Goal: Task Accomplishment & Management: Manage account settings

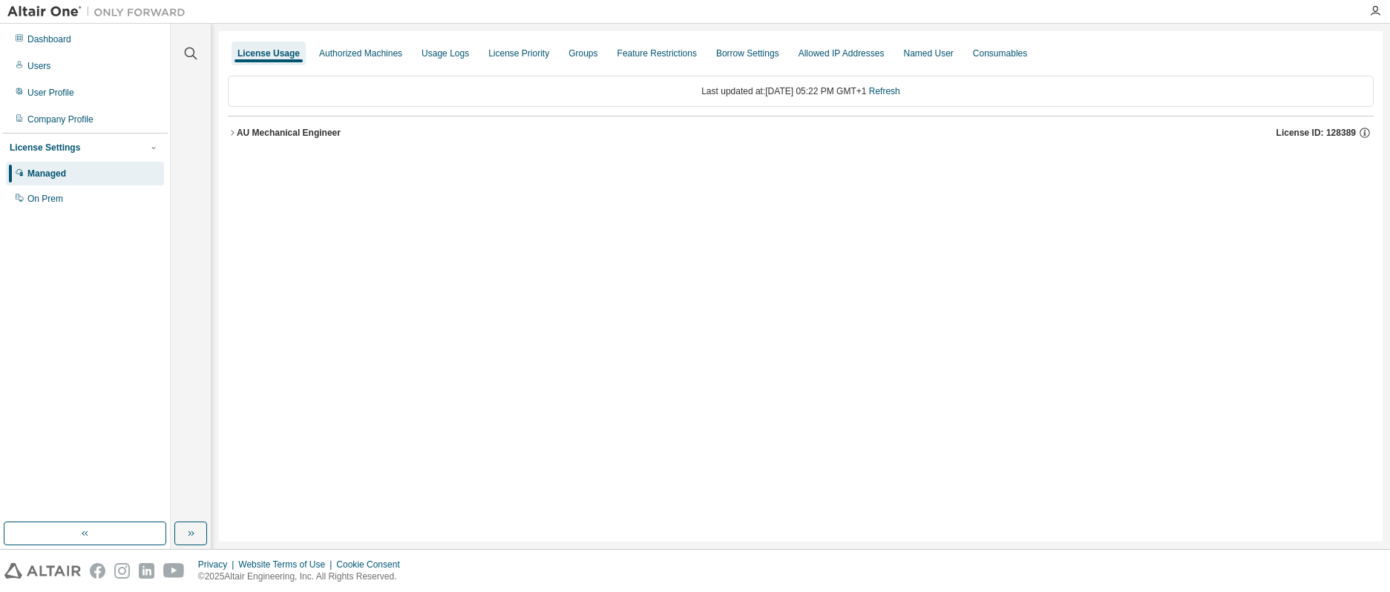
click at [234, 131] on icon "button" at bounding box center [232, 132] width 9 height 9
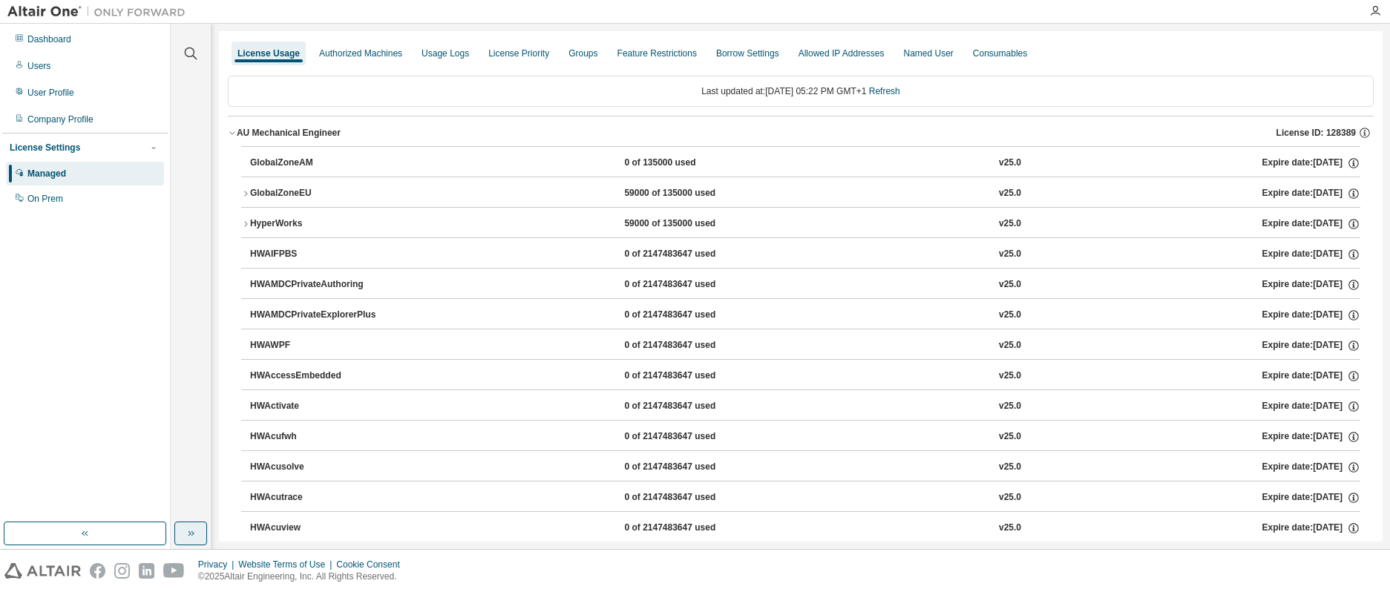
click at [183, 531] on button "button" at bounding box center [190, 534] width 33 height 24
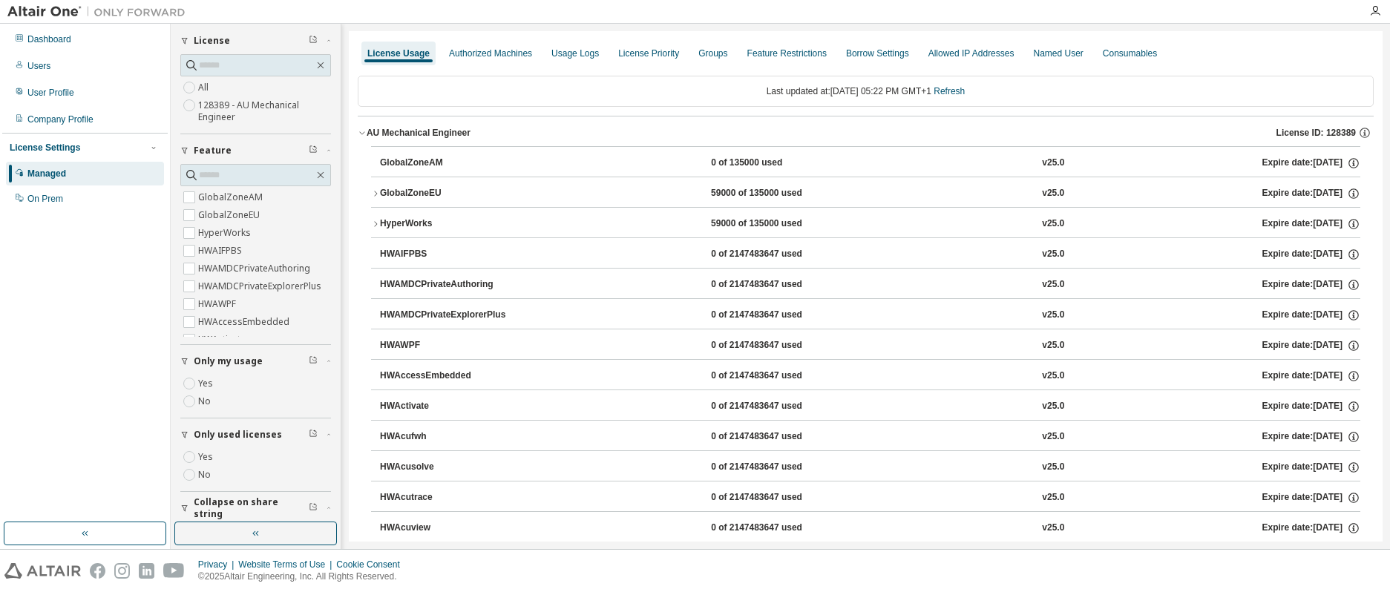
scroll to position [103, 0]
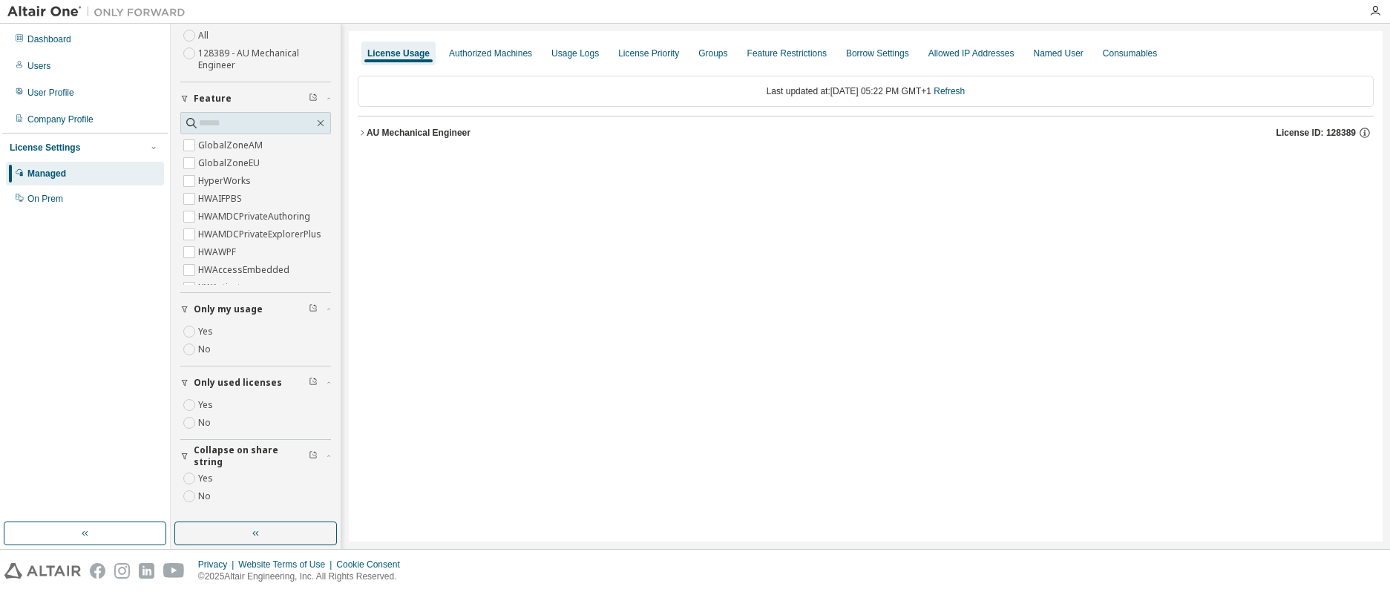
click at [364, 132] on icon "button" at bounding box center [362, 132] width 9 height 9
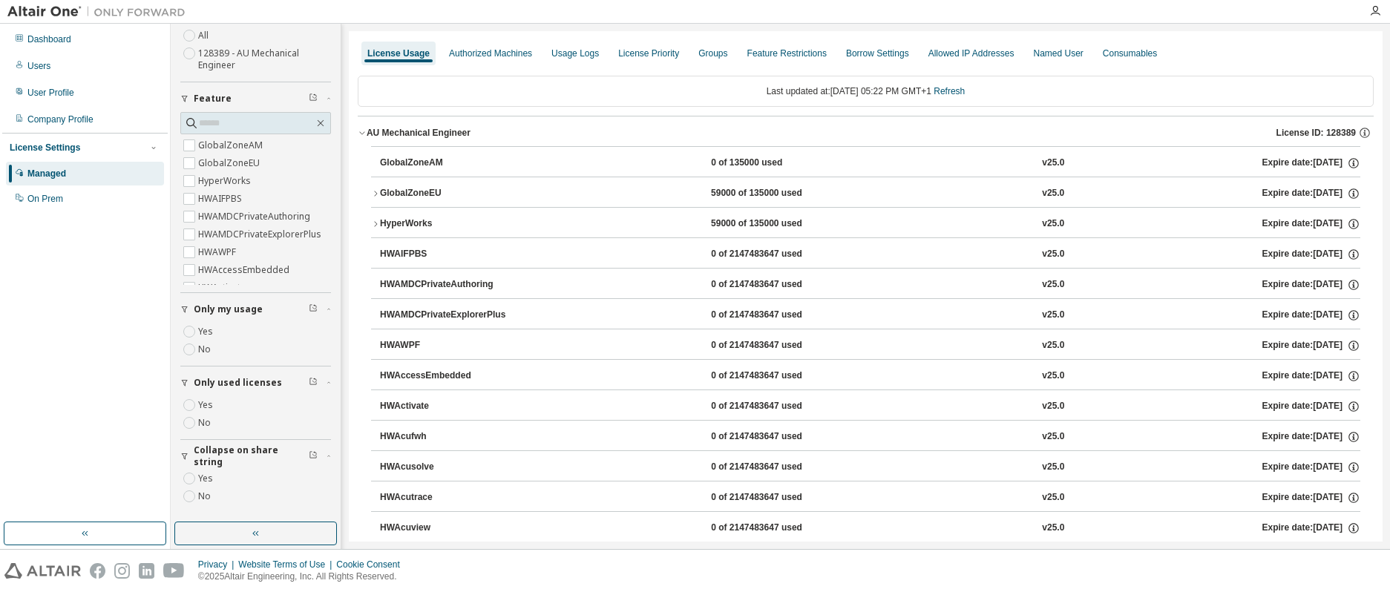
click at [375, 192] on icon "button" at bounding box center [375, 193] width 3 height 5
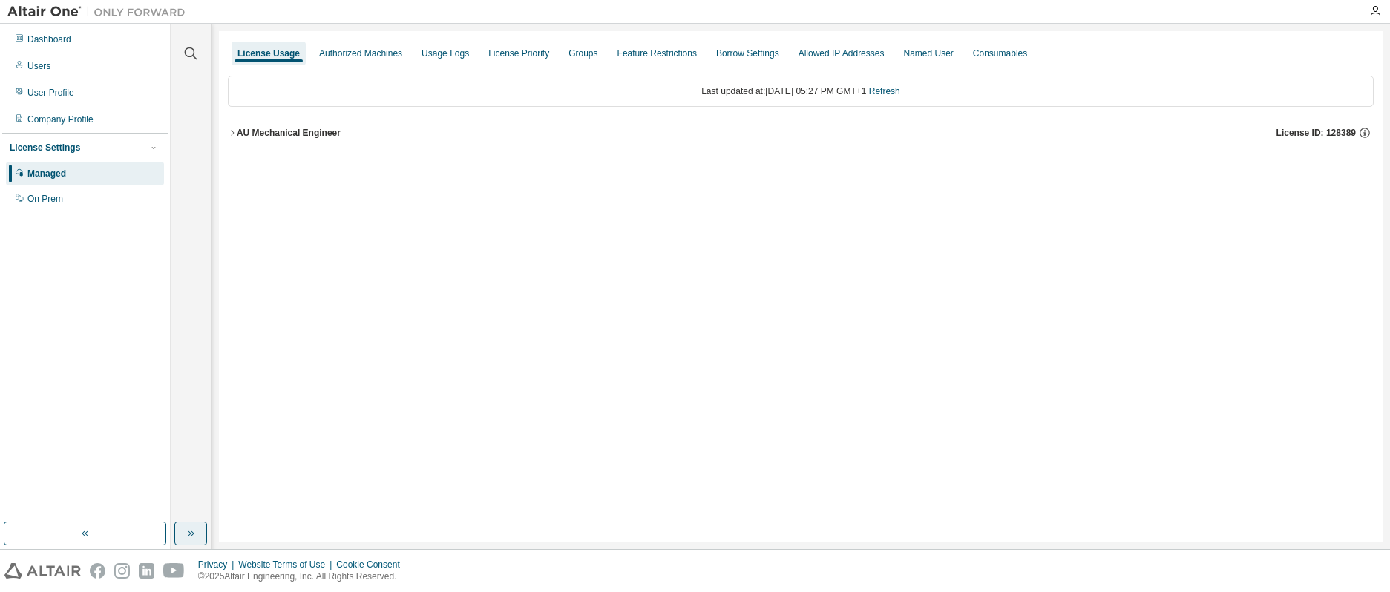
click at [191, 534] on icon "button" at bounding box center [191, 534] width 12 height 12
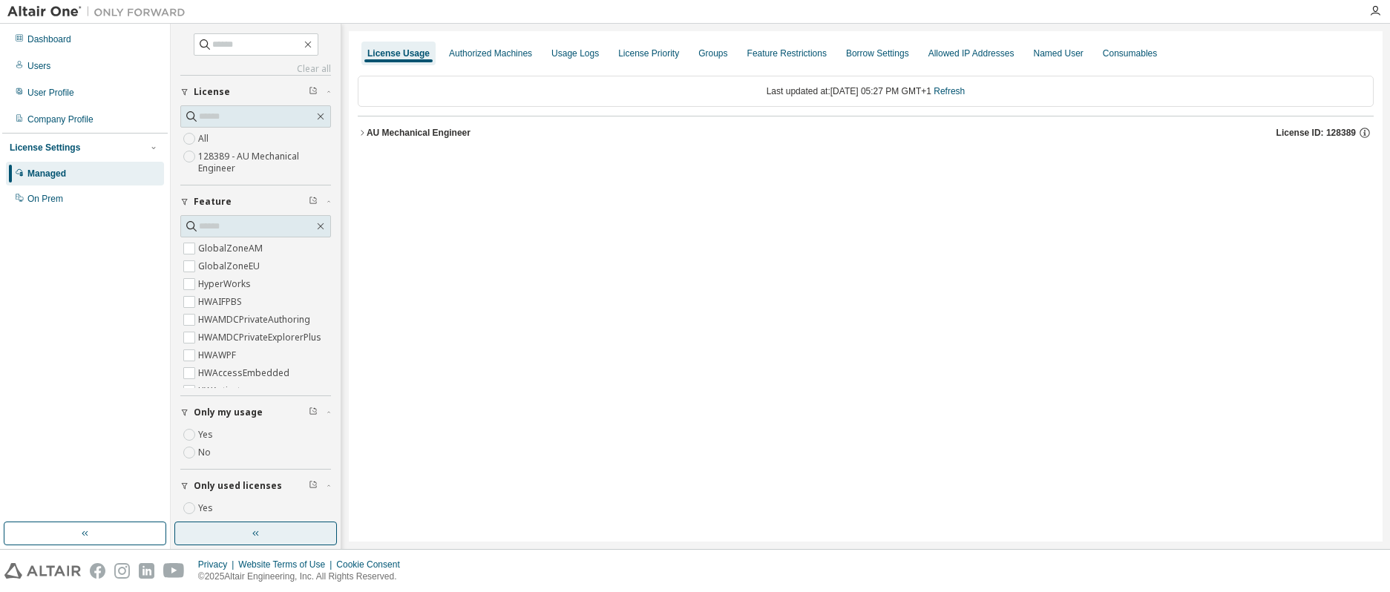
click at [361, 130] on icon "button" at bounding box center [362, 132] width 9 height 9
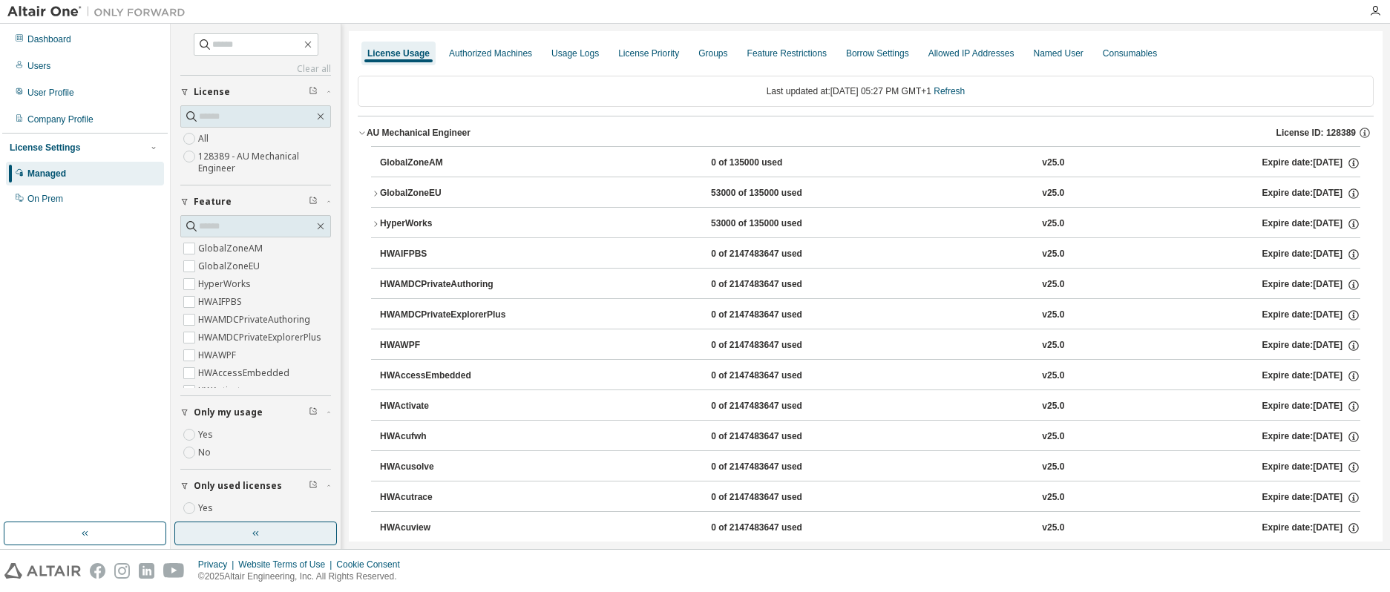
click at [379, 194] on icon "button" at bounding box center [375, 193] width 9 height 9
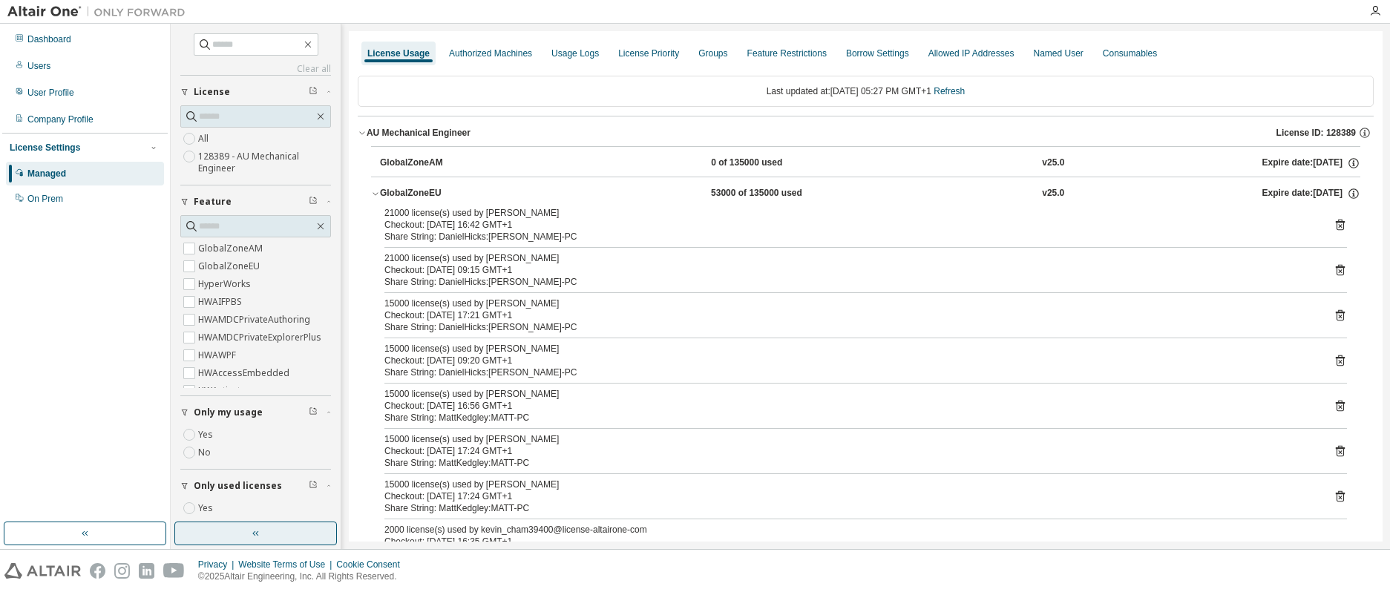
scroll to position [103, 0]
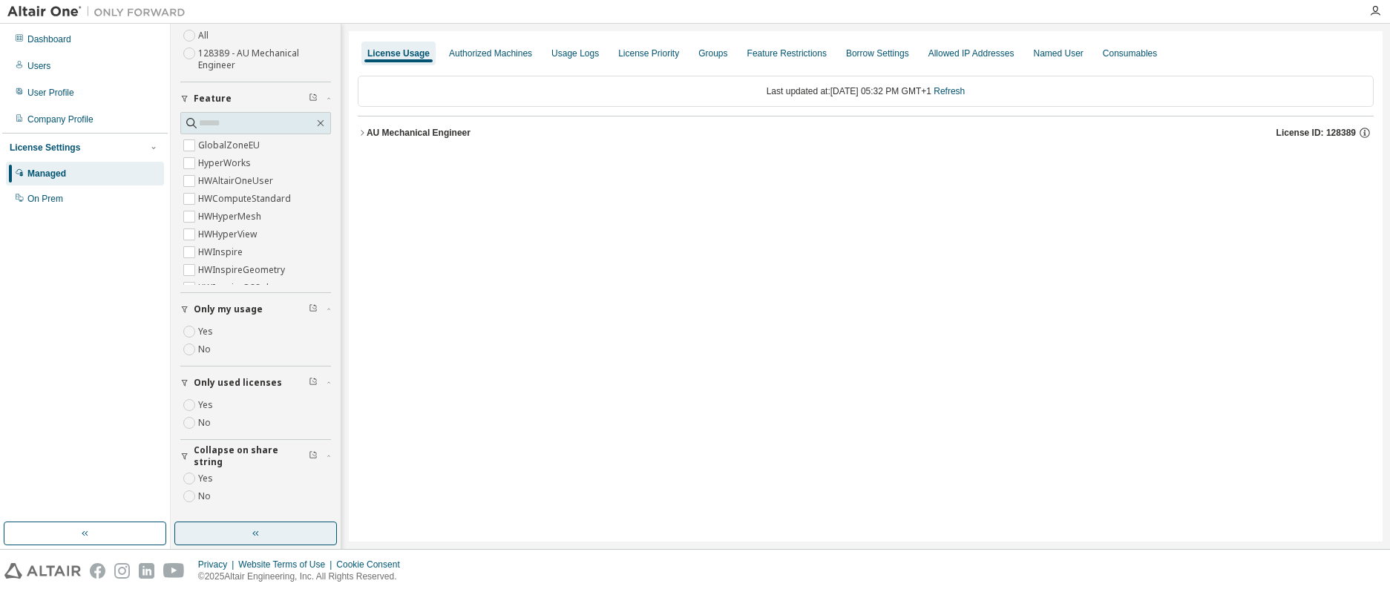
click at [357, 132] on div "License Usage Authorized Machines Usage Logs License Priority Groups Feature Re…" at bounding box center [866, 286] width 1034 height 510
click at [363, 132] on icon "button" at bounding box center [362, 132] width 3 height 5
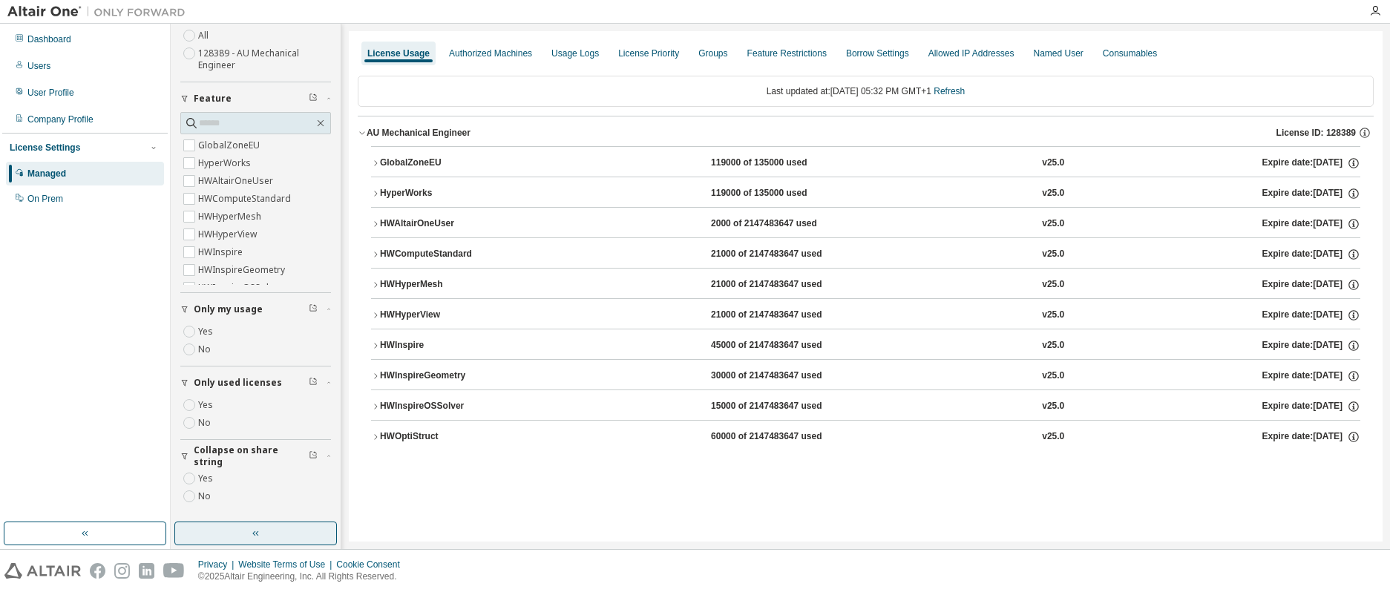
click at [379, 164] on icon "button" at bounding box center [375, 163] width 9 height 9
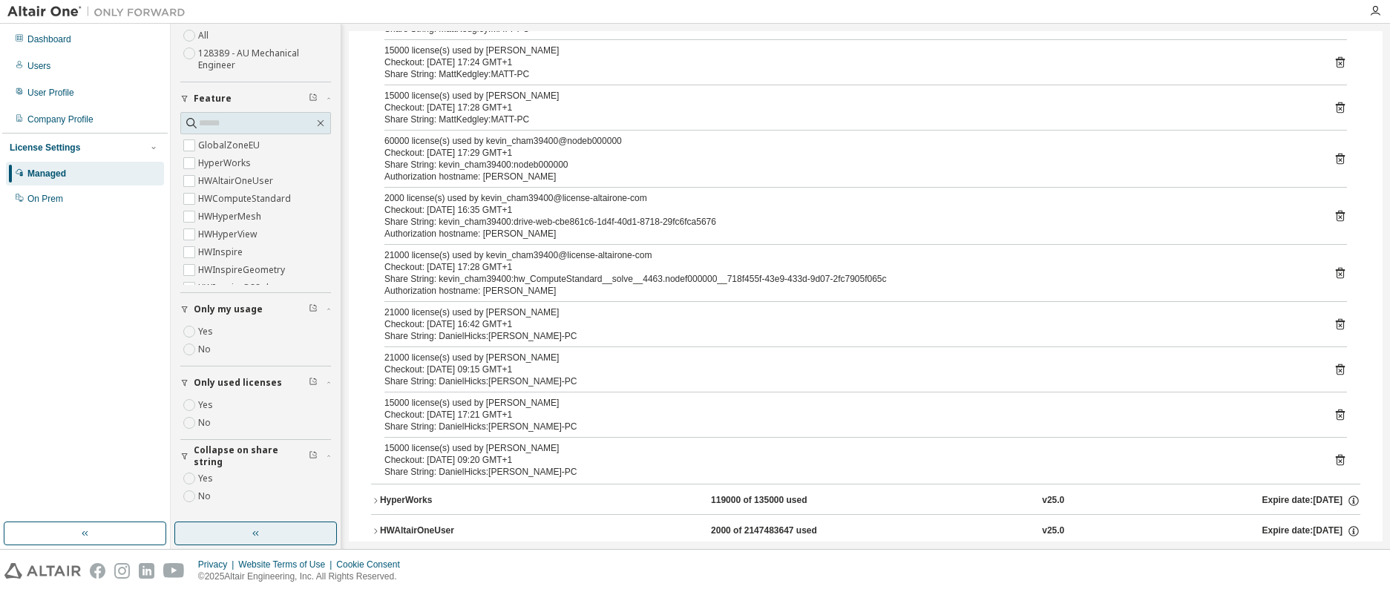
scroll to position [0, 0]
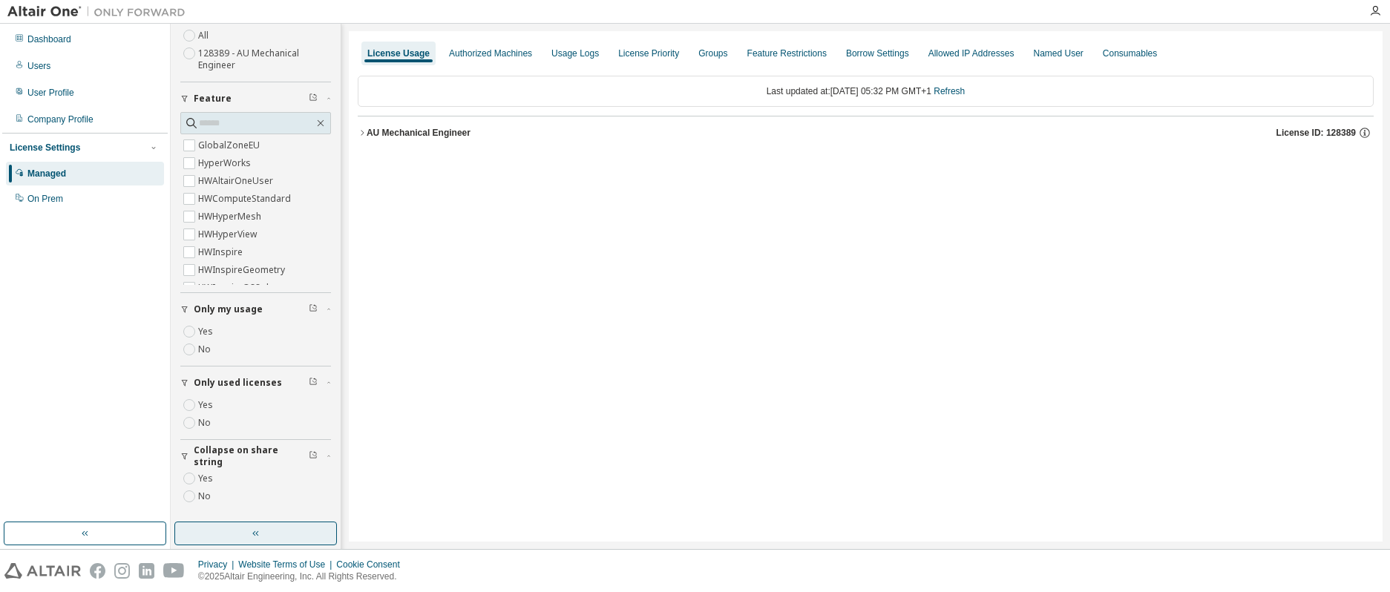
click at [361, 133] on icon "button" at bounding box center [362, 132] width 9 height 9
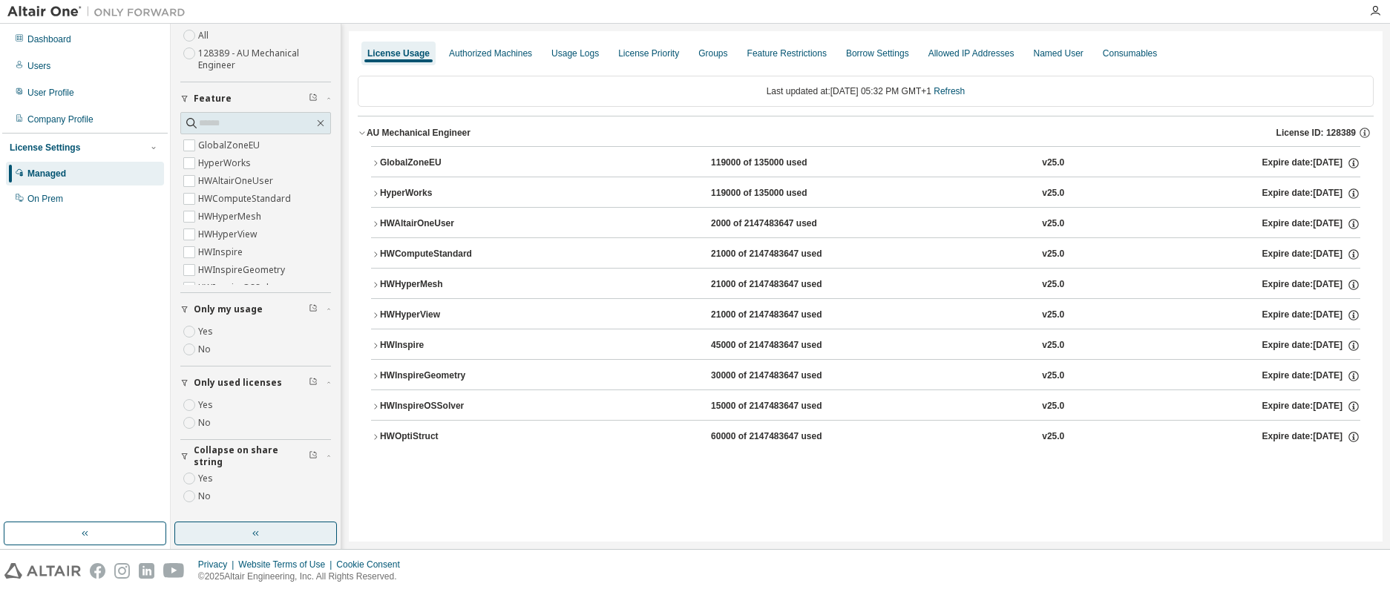
click at [376, 163] on icon "button" at bounding box center [375, 163] width 9 height 9
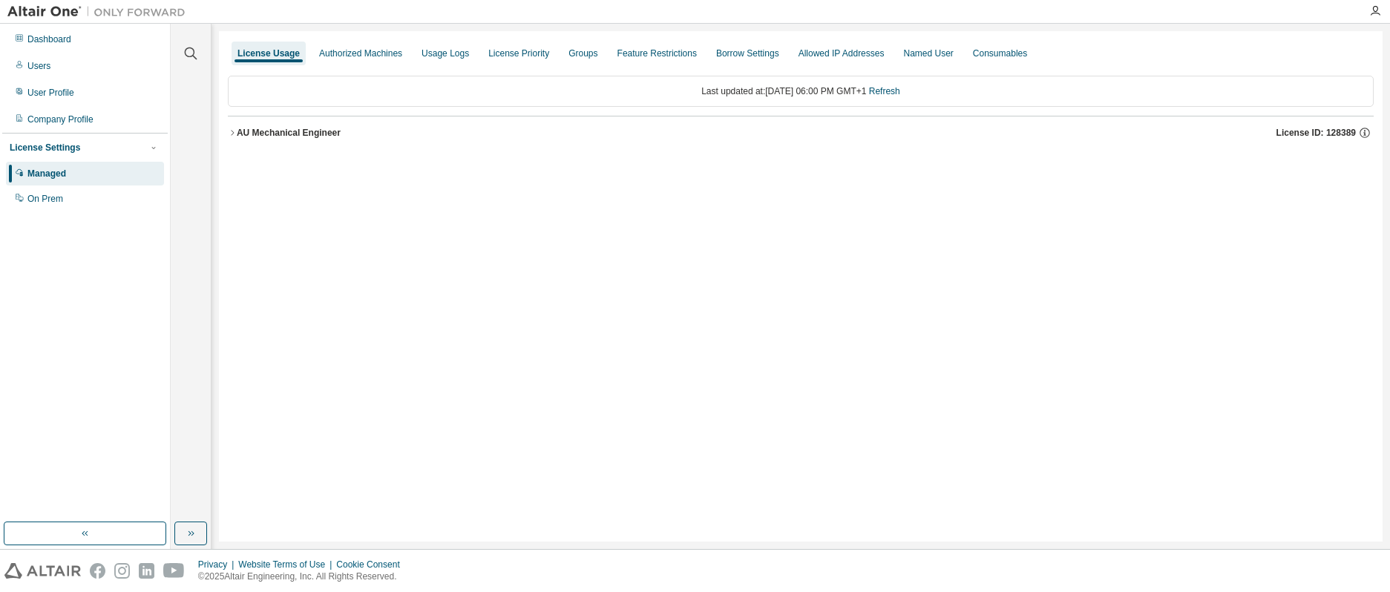
click at [231, 131] on icon "button" at bounding box center [232, 132] width 9 height 9
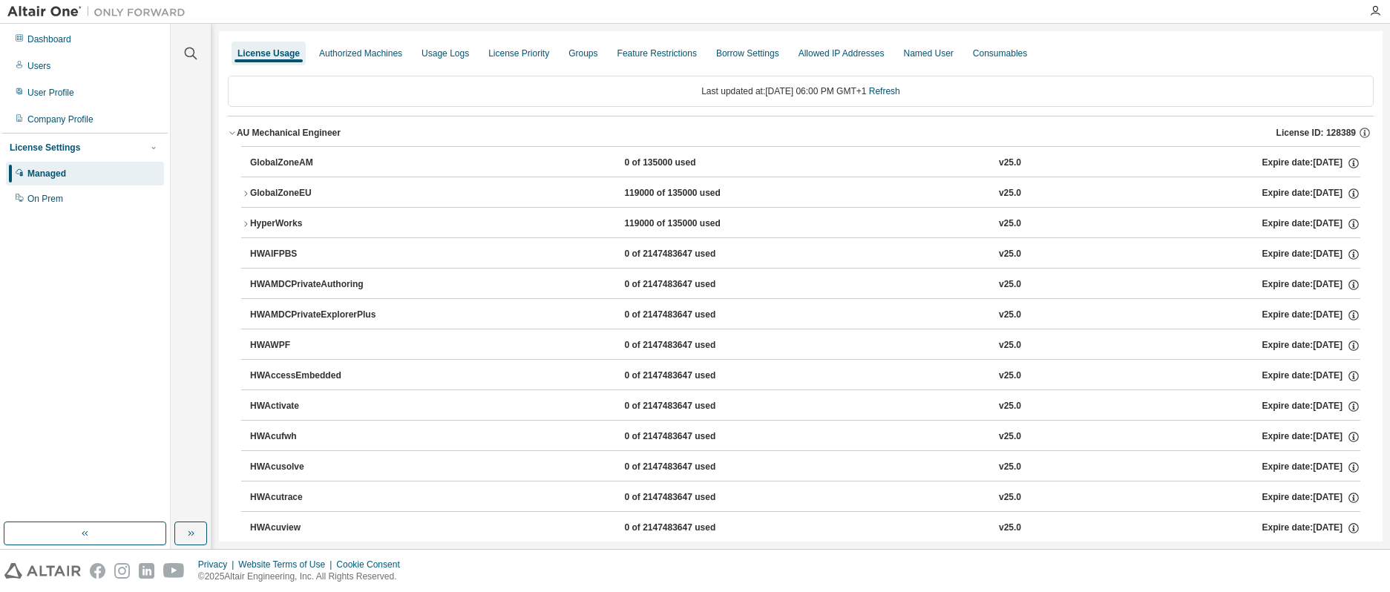
click at [243, 191] on icon "button" at bounding box center [245, 193] width 9 height 9
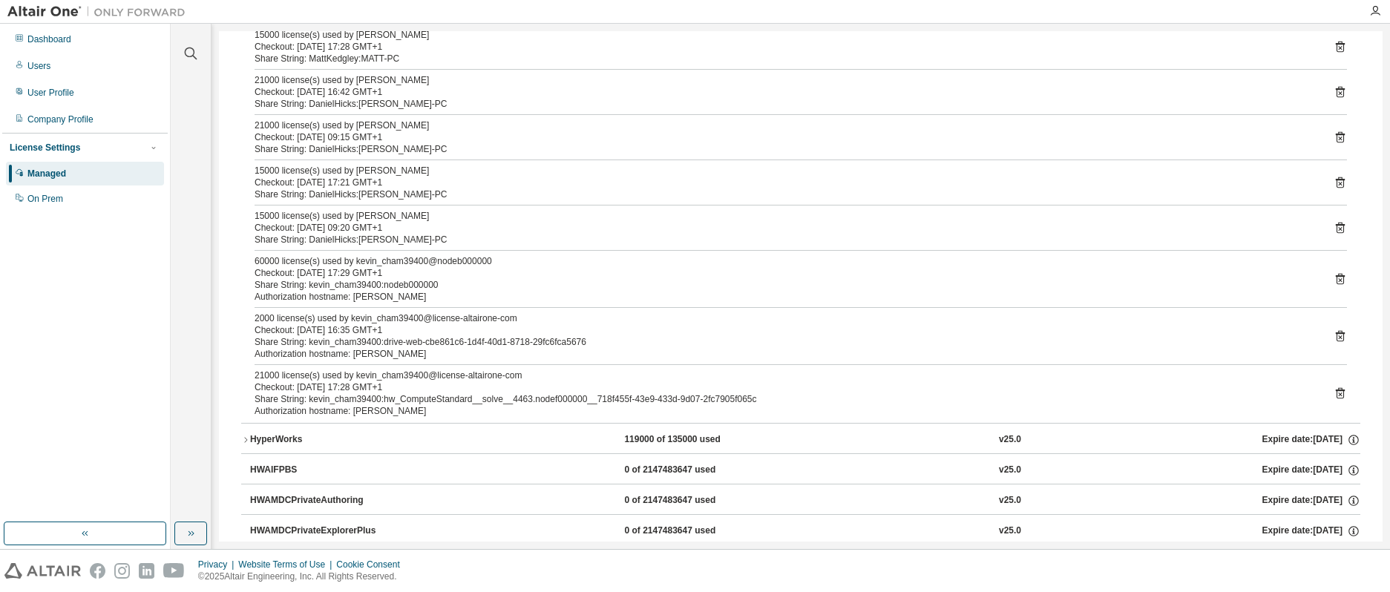
scroll to position [297, 0]
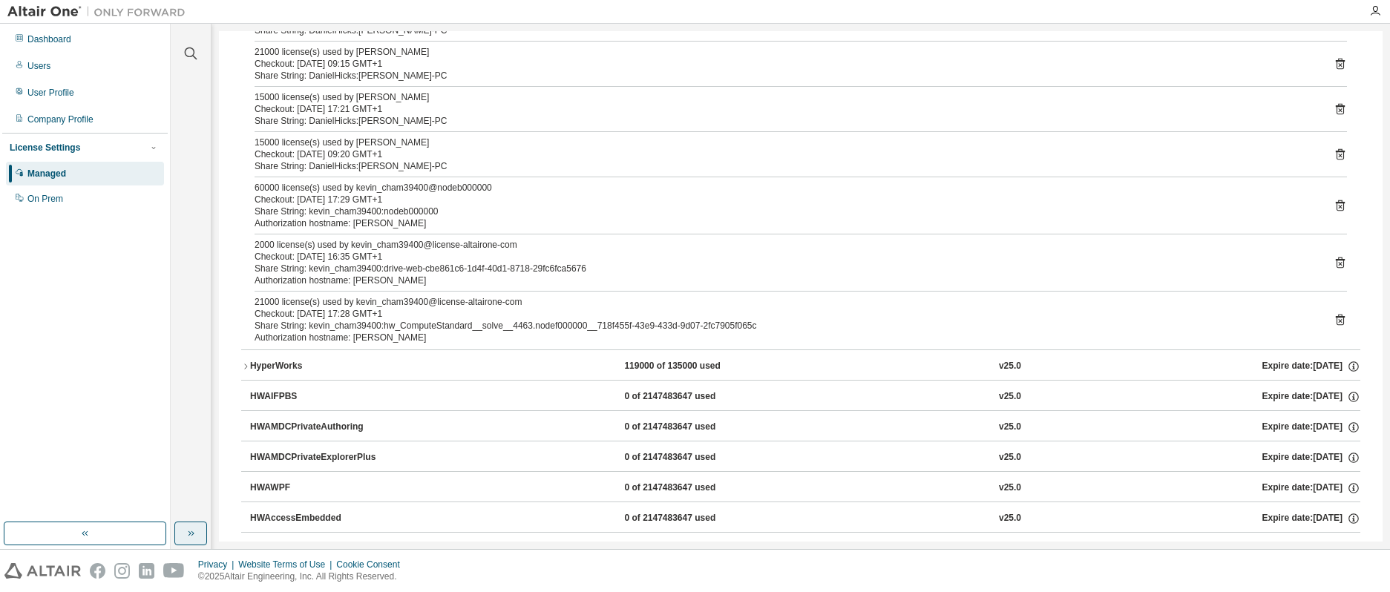
click at [185, 531] on icon "button" at bounding box center [191, 534] width 12 height 12
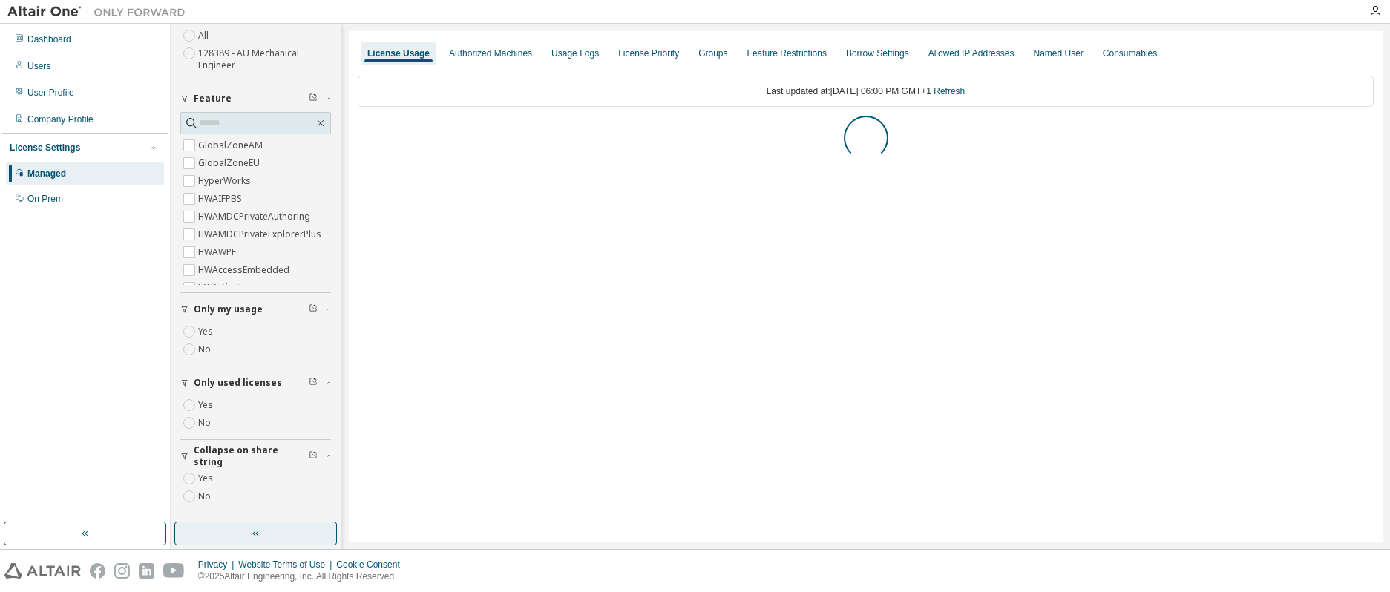
scroll to position [0, 0]
click at [360, 134] on icon "button" at bounding box center [362, 132] width 9 height 9
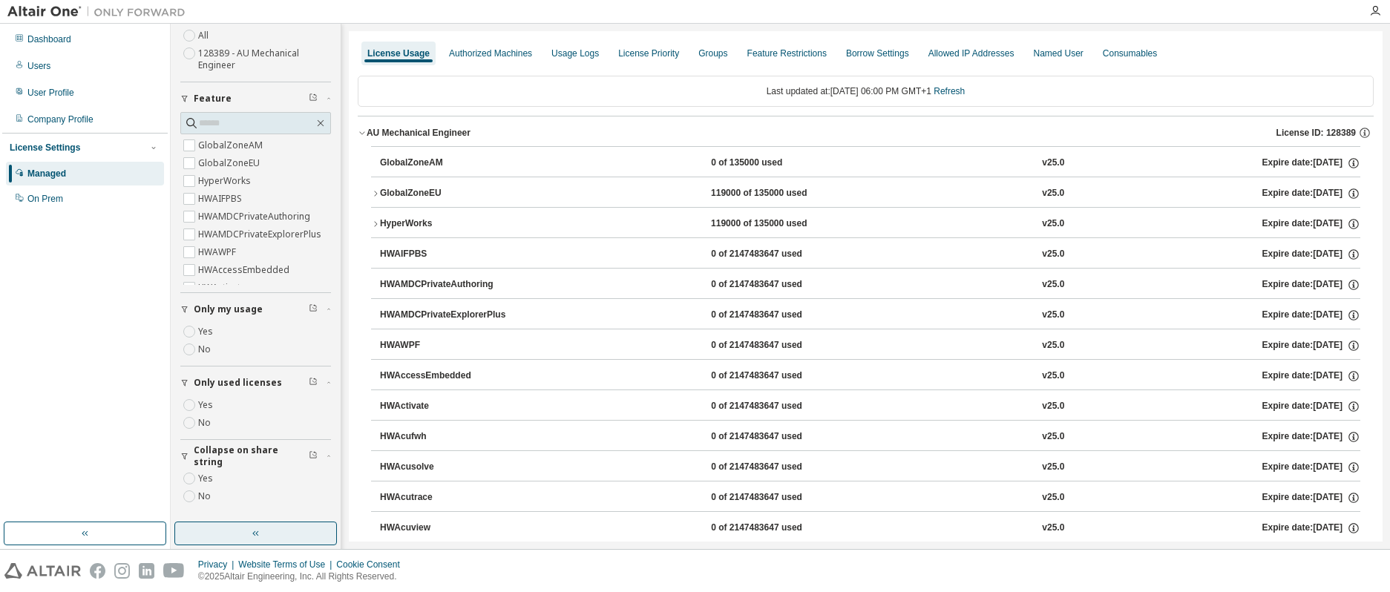
click at [373, 193] on icon "button" at bounding box center [375, 193] width 9 height 9
